Goal: Navigation & Orientation: Find specific page/section

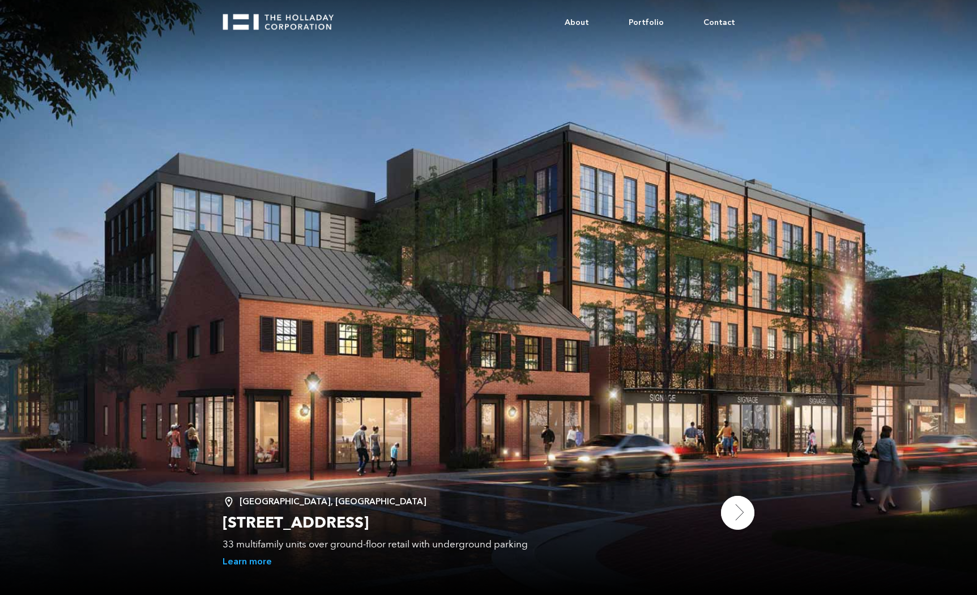
click at [738, 512] on img at bounding box center [738, 513] width 34 height 34
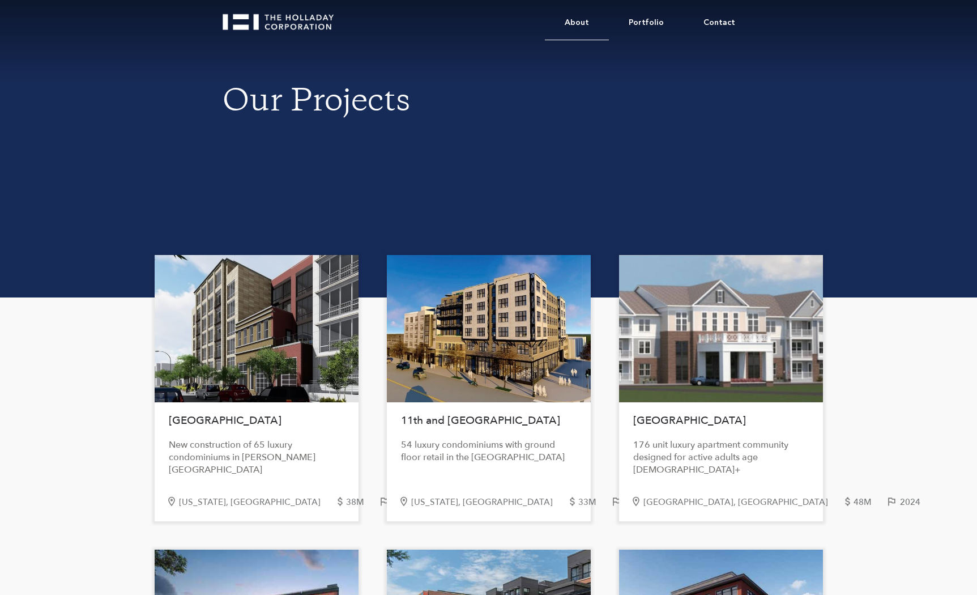
click at [582, 23] on link "About" at bounding box center [577, 23] width 64 height 35
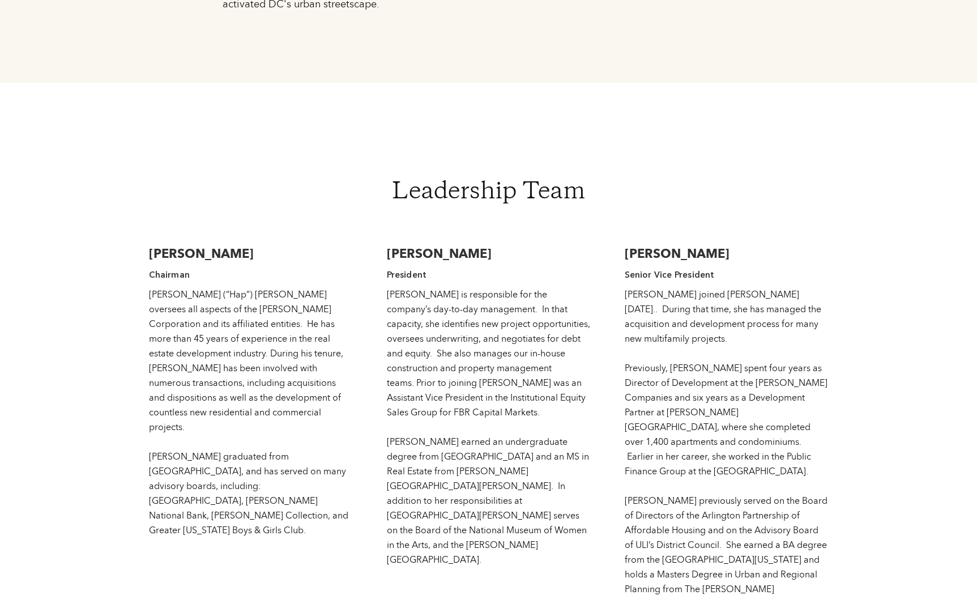
scroll to position [1705, 0]
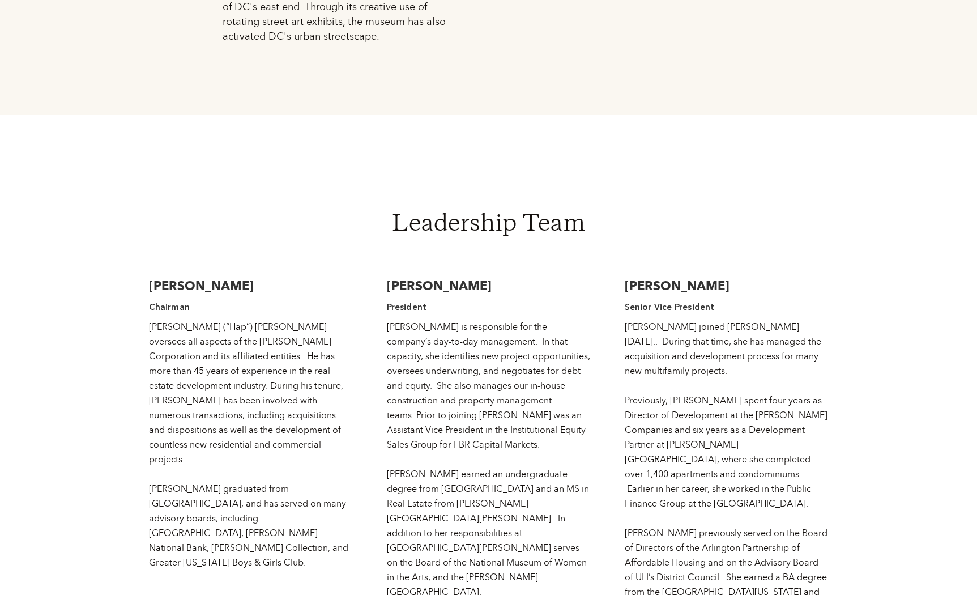
drag, startPoint x: 742, startPoint y: 236, endPoint x: 622, endPoint y: 236, distance: 120.6
copy h3 "Rita J. Bamberger"
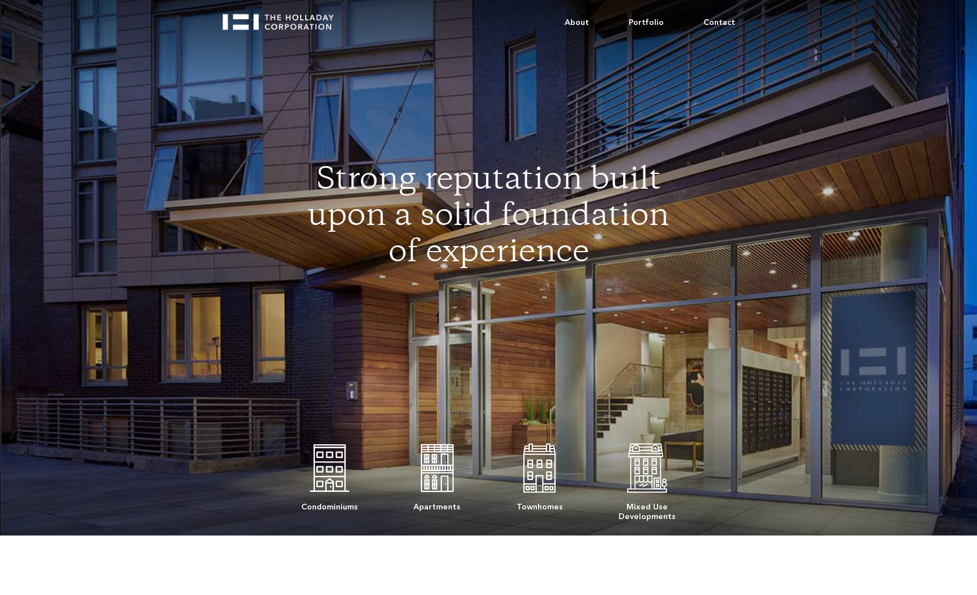
scroll to position [0, 0]
click at [655, 24] on link "Portfolio" at bounding box center [646, 23] width 75 height 35
